Goal: Information Seeking & Learning: Learn about a topic

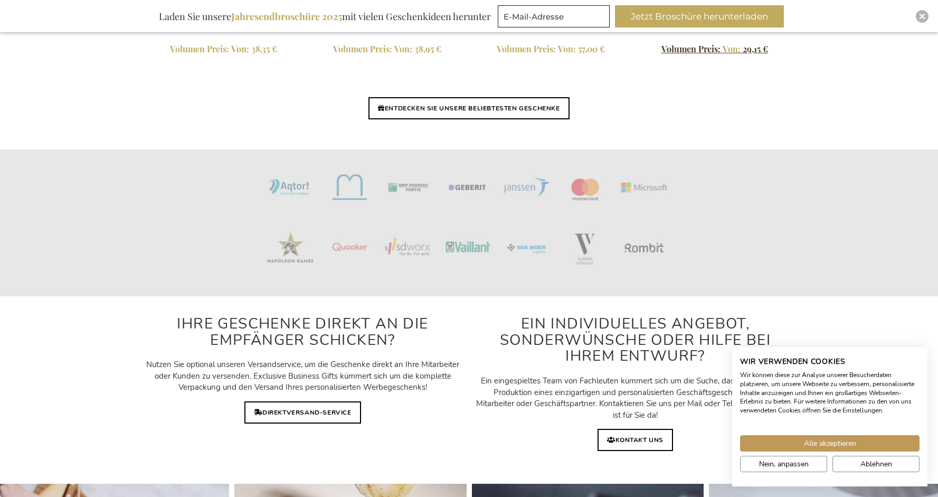
scroll to position [2463, 0]
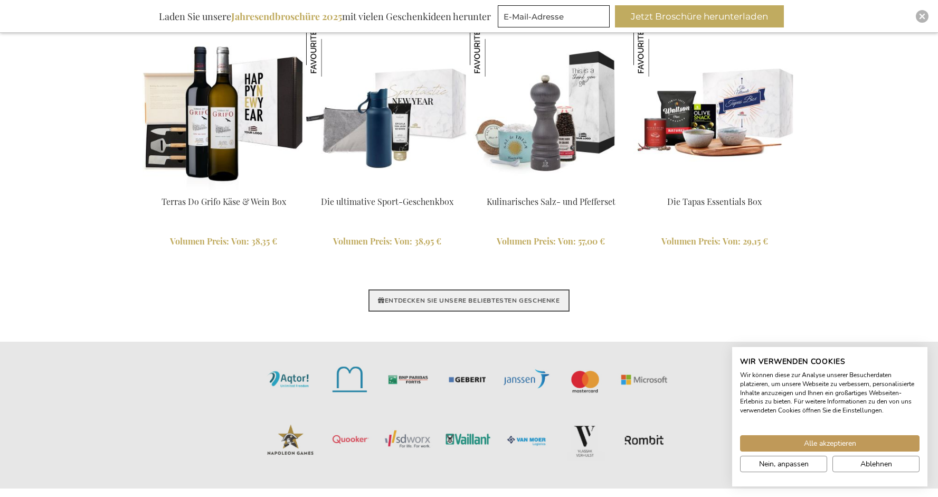
click at [523, 302] on link "ENTDECKEN SIE UNSERE BELIEBTESTEN GESCHENKE" at bounding box center [469, 300] width 201 height 22
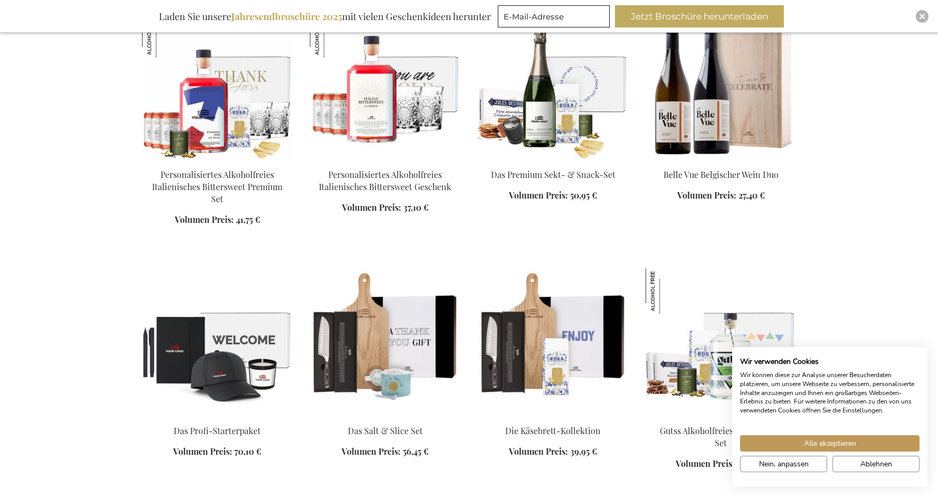
scroll to position [936, 0]
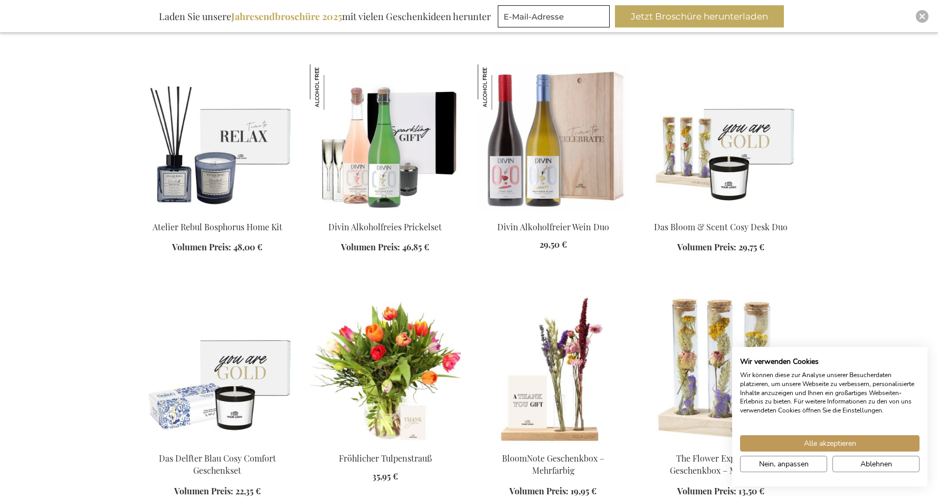
scroll to position [1641, 0]
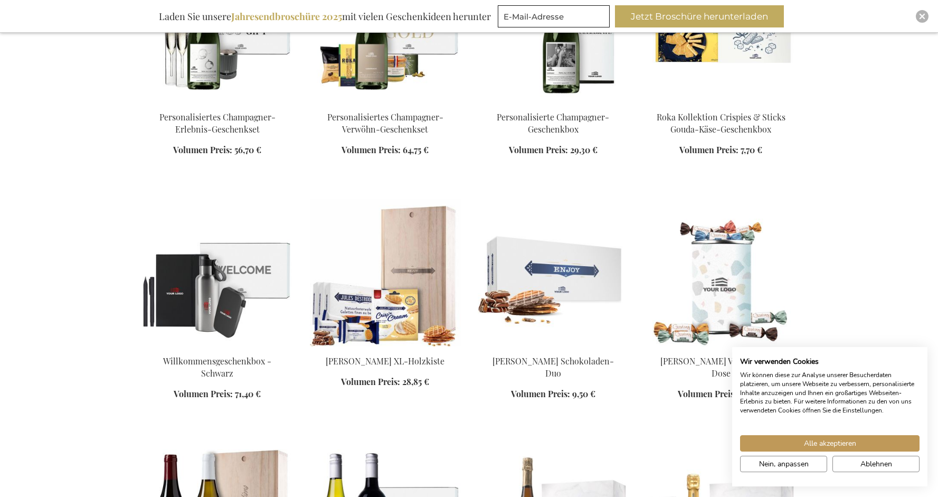
scroll to position [2645, 0]
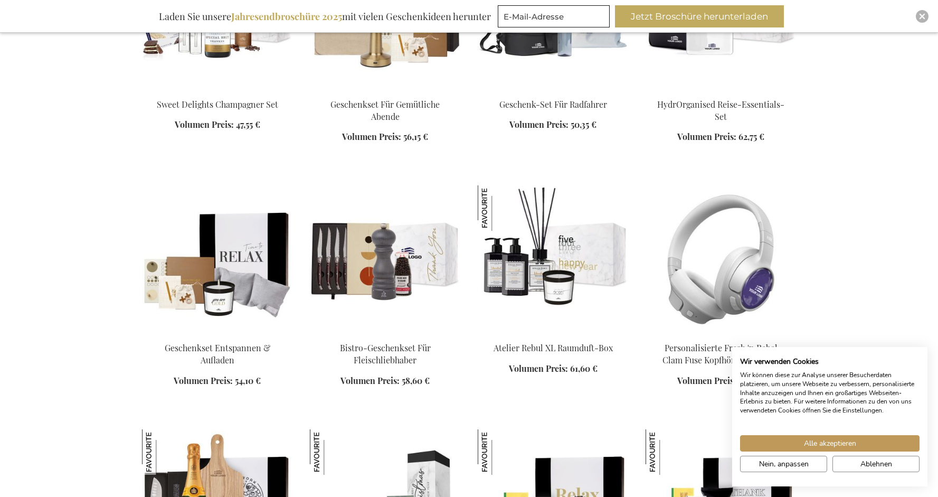
scroll to position [3201, 0]
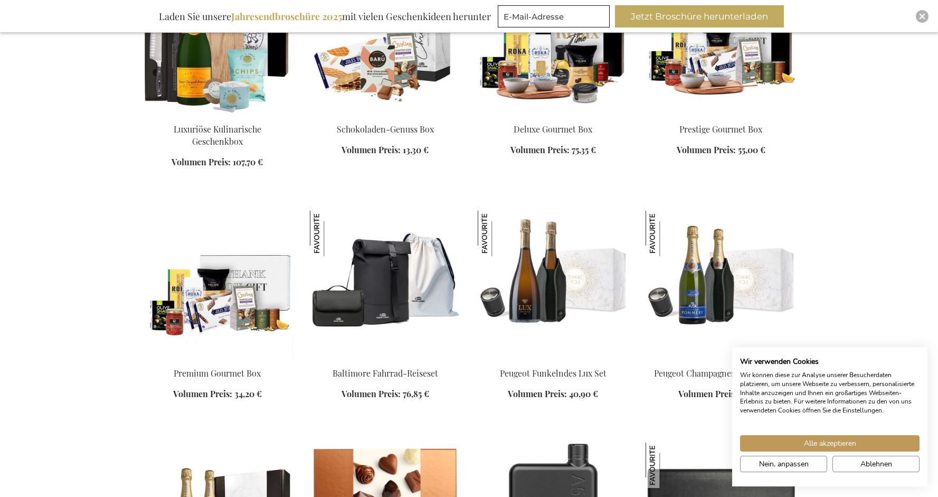
scroll to position [3910, 0]
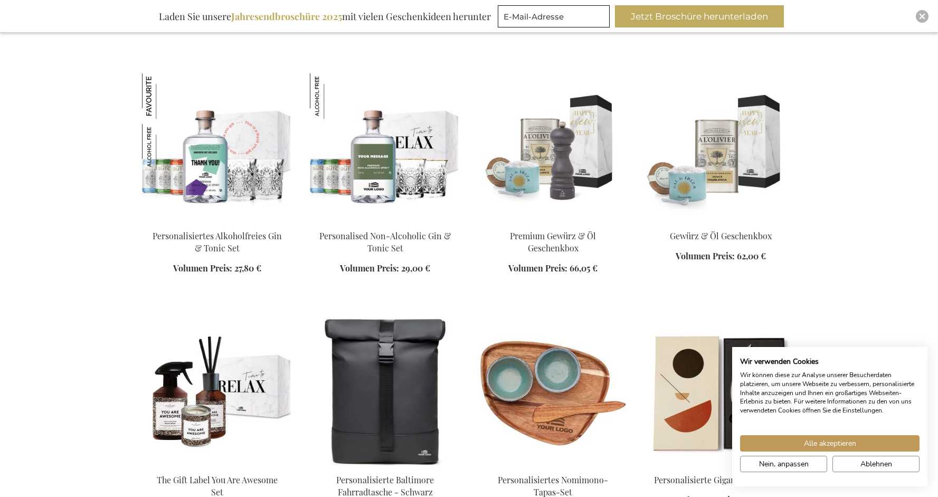
scroll to position [4417, 0]
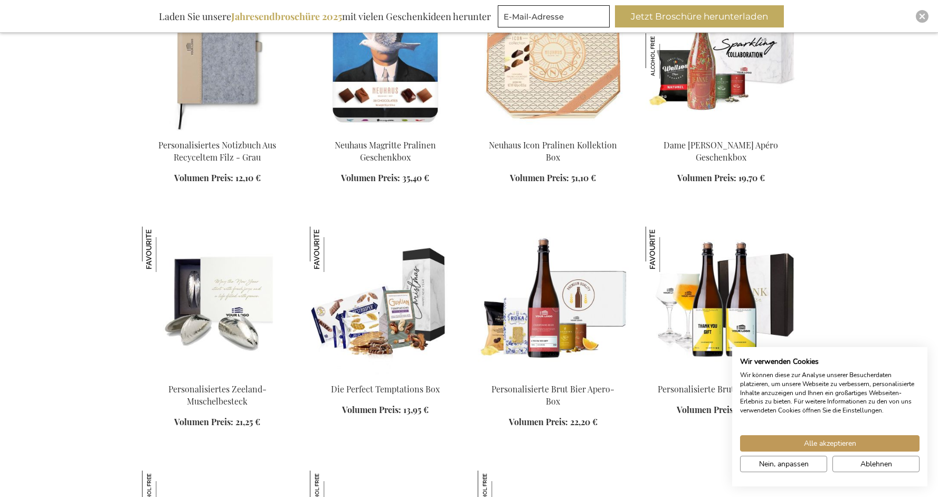
scroll to position [4981, 0]
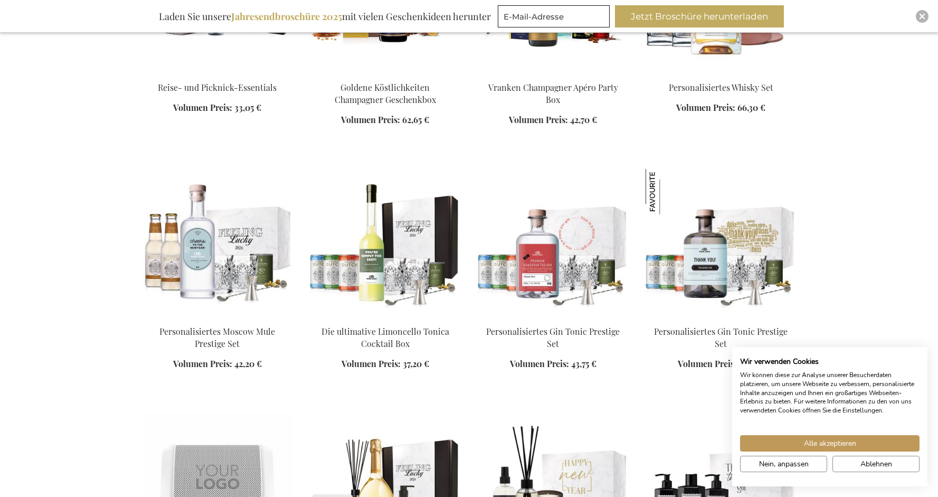
scroll to position [5690, 0]
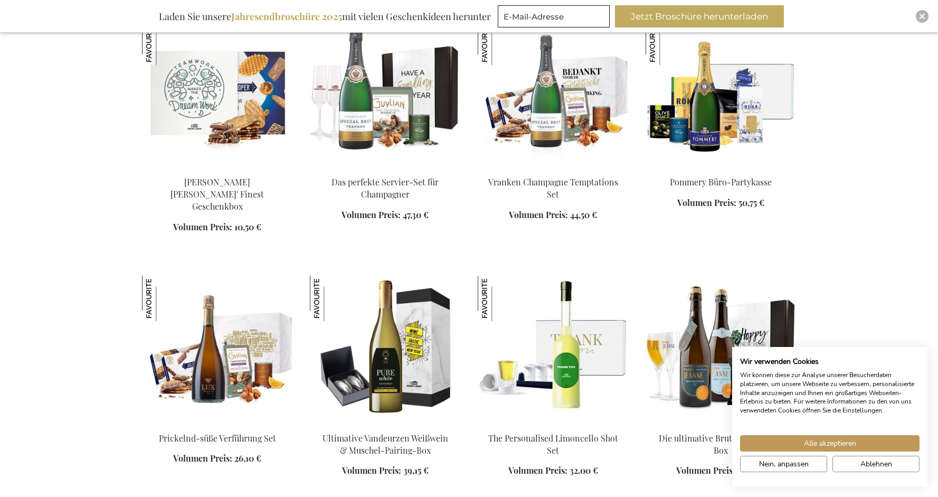
scroll to position [6322, 0]
